Goal: Navigation & Orientation: Find specific page/section

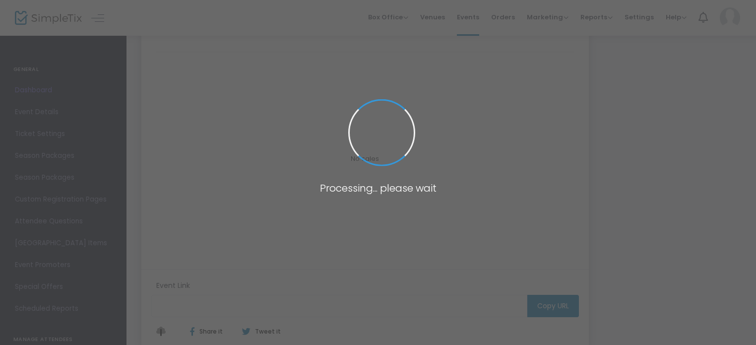
type input "[URL][DOMAIN_NAME]"
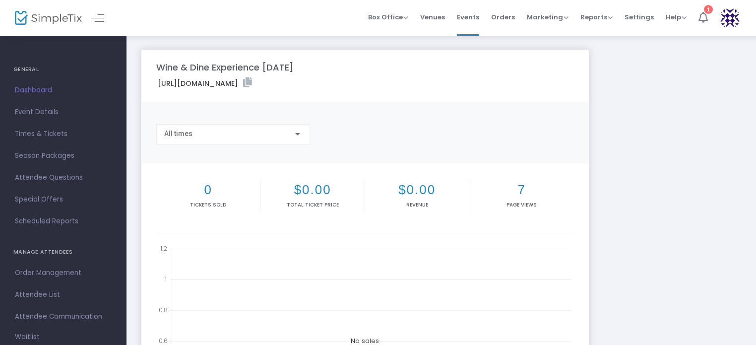
click at [708, 14] on li "1" at bounding box center [702, 18] width 21 height 36
click at [50, 19] on img at bounding box center [48, 18] width 67 height 14
click at [305, 136] on div "All times" at bounding box center [233, 134] width 154 height 20
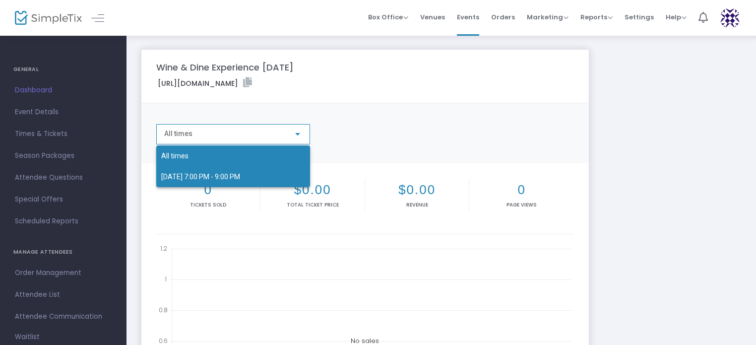
click at [237, 176] on span "10/24/2025 7:00 PM - 9:00 PM" at bounding box center [200, 177] width 79 height 8
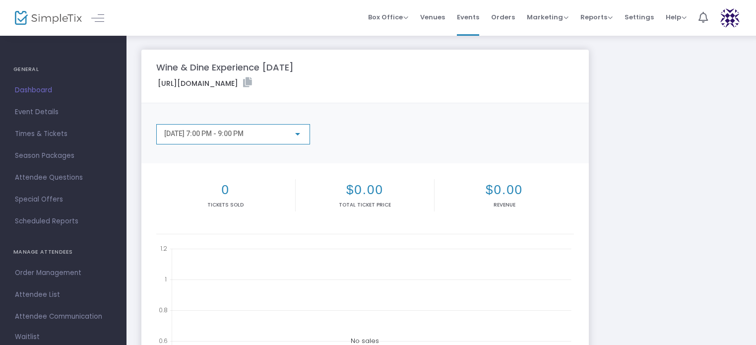
click at [232, 134] on span "10/24/2025 7:00 PM - 9:00 PM" at bounding box center [203, 133] width 79 height 8
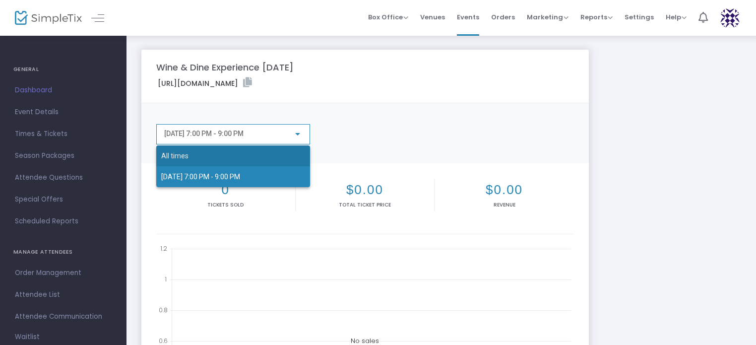
click at [190, 152] on span "All times" at bounding box center [233, 155] width 144 height 21
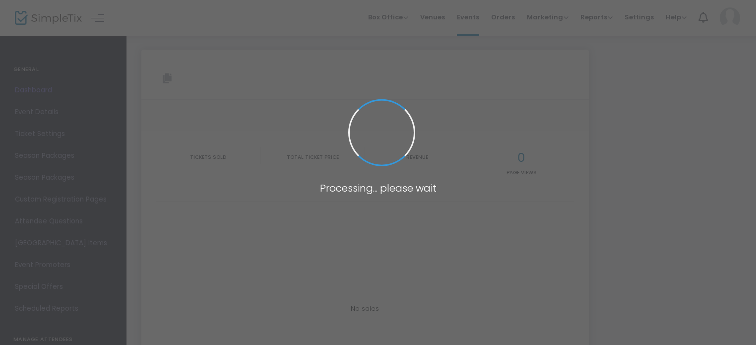
type input "[URL][DOMAIN_NAME]"
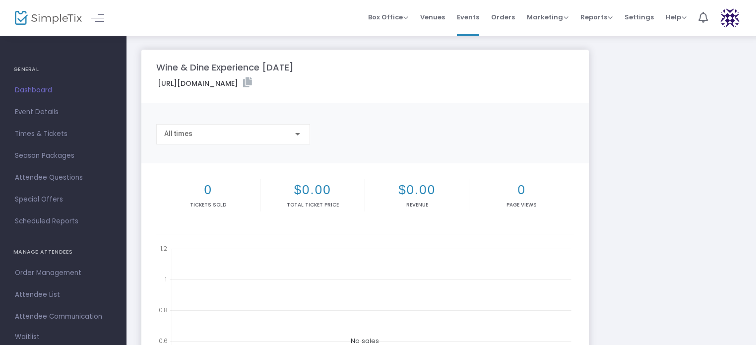
click at [53, 19] on img at bounding box center [48, 18] width 67 height 14
